Goal: Communication & Community: Answer question/provide support

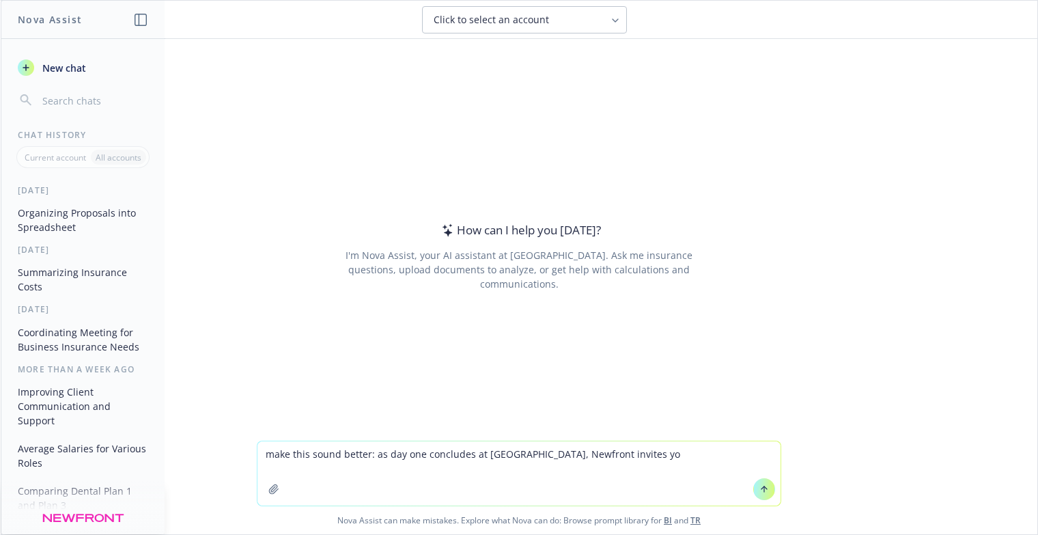
type textarea "make this sound better: as day one concludes at [GEOGRAPHIC_DATA], Newfront inv…"
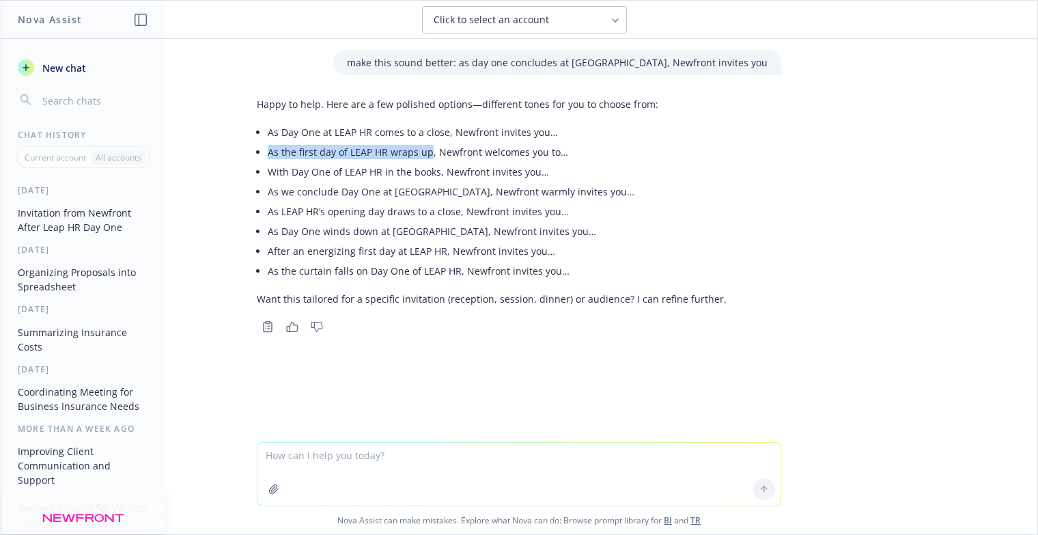
drag, startPoint x: 262, startPoint y: 152, endPoint x: 421, endPoint y: 150, distance: 159.1
click at [421, 150] on li "As the first day of LEAP HR wraps up, Newfront welcomes you to…" at bounding box center [497, 152] width 459 height 20
copy li "As the first day of LEAP HR wraps up"
